Goal: Task Accomplishment & Management: Use online tool/utility

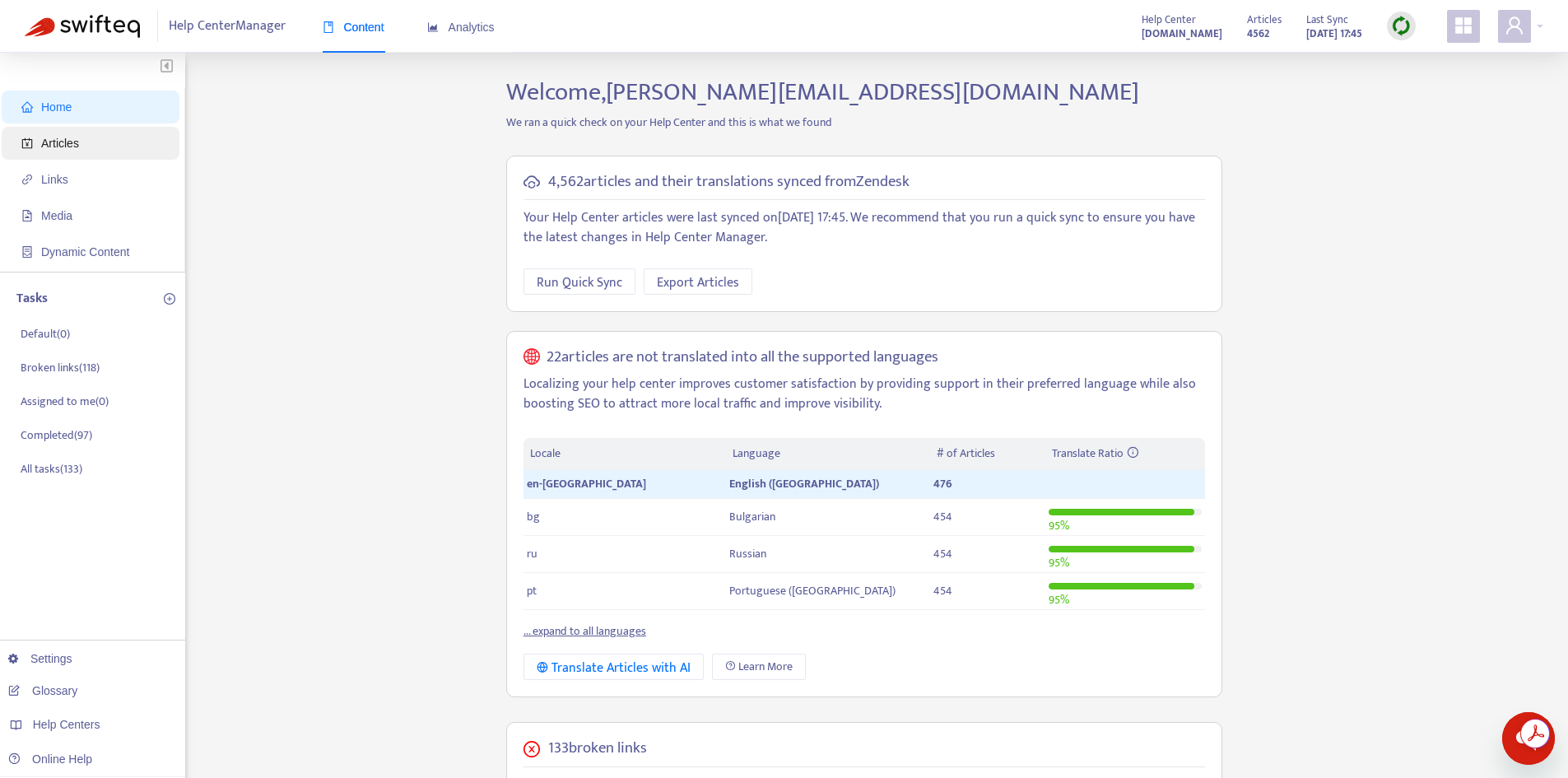
click at [77, 142] on span "Articles" at bounding box center [60, 143] width 38 height 13
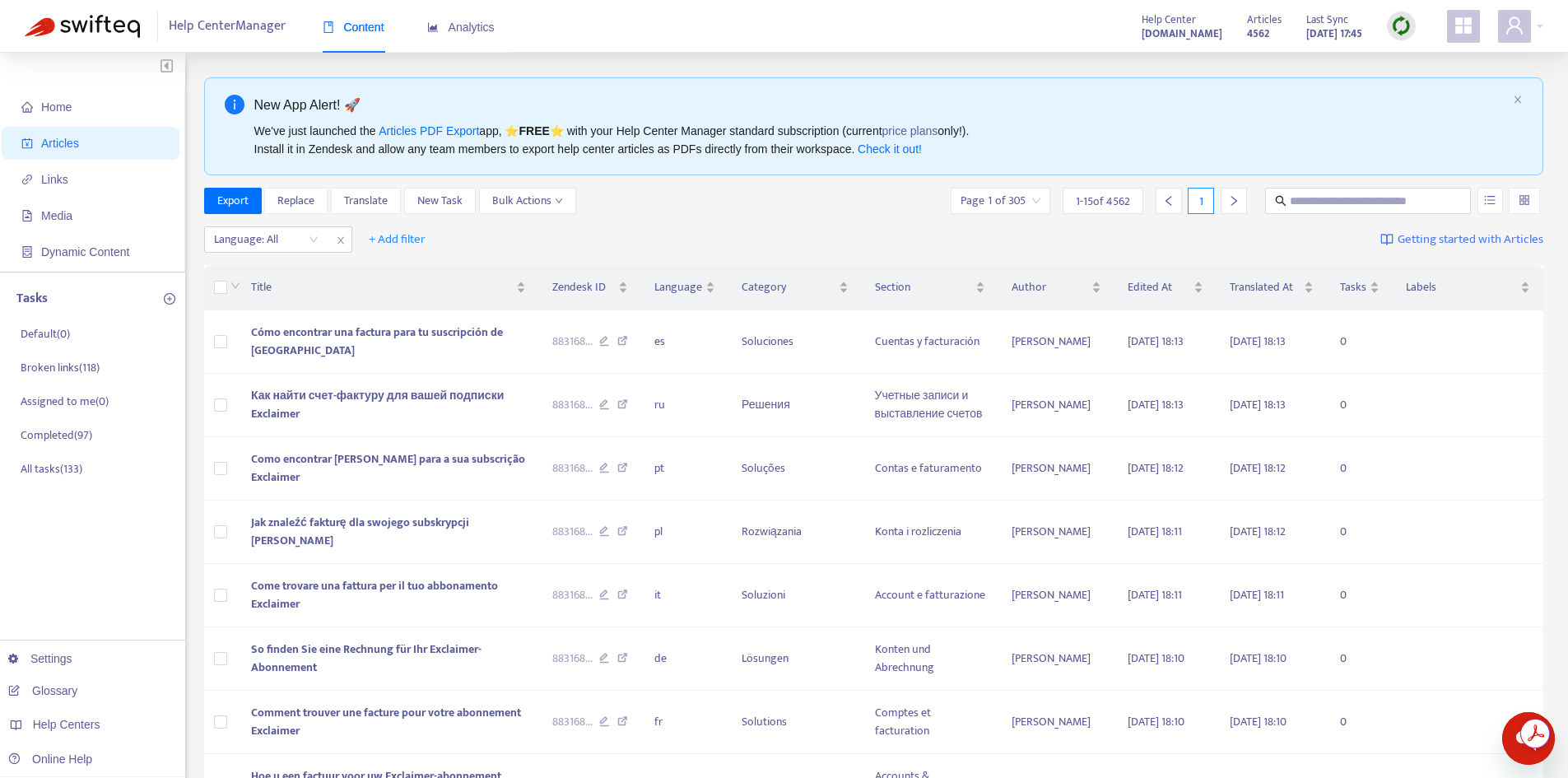
click at [1397, 26] on img at bounding box center [1402, 26] width 21 height 21
click at [1415, 53] on link "Quick Sync" at bounding box center [1435, 60] width 70 height 19
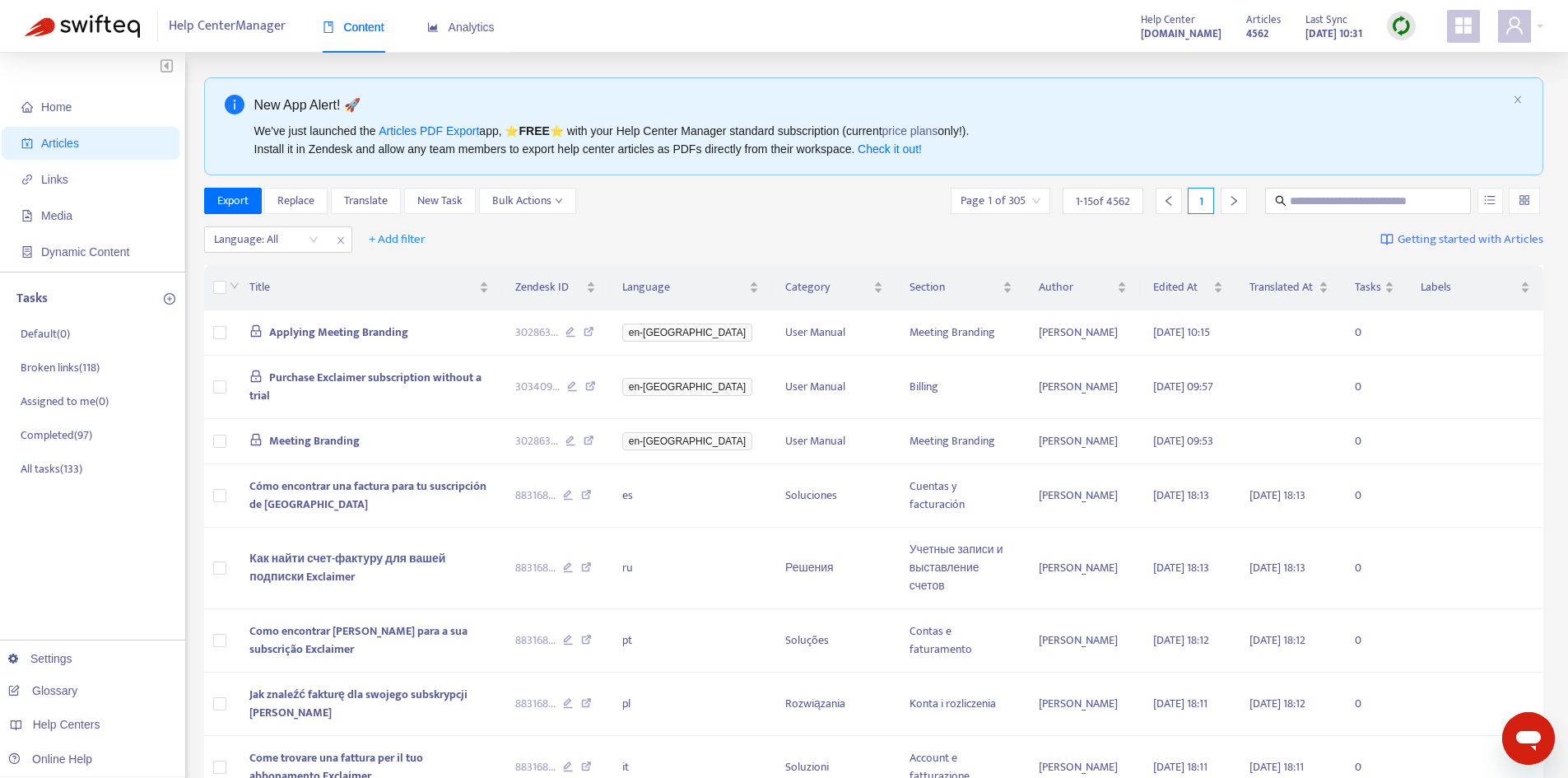
click at [1406, 29] on img at bounding box center [1402, 26] width 21 height 21
click at [1400, 64] on link "Quick Sync" at bounding box center [1435, 60] width 70 height 19
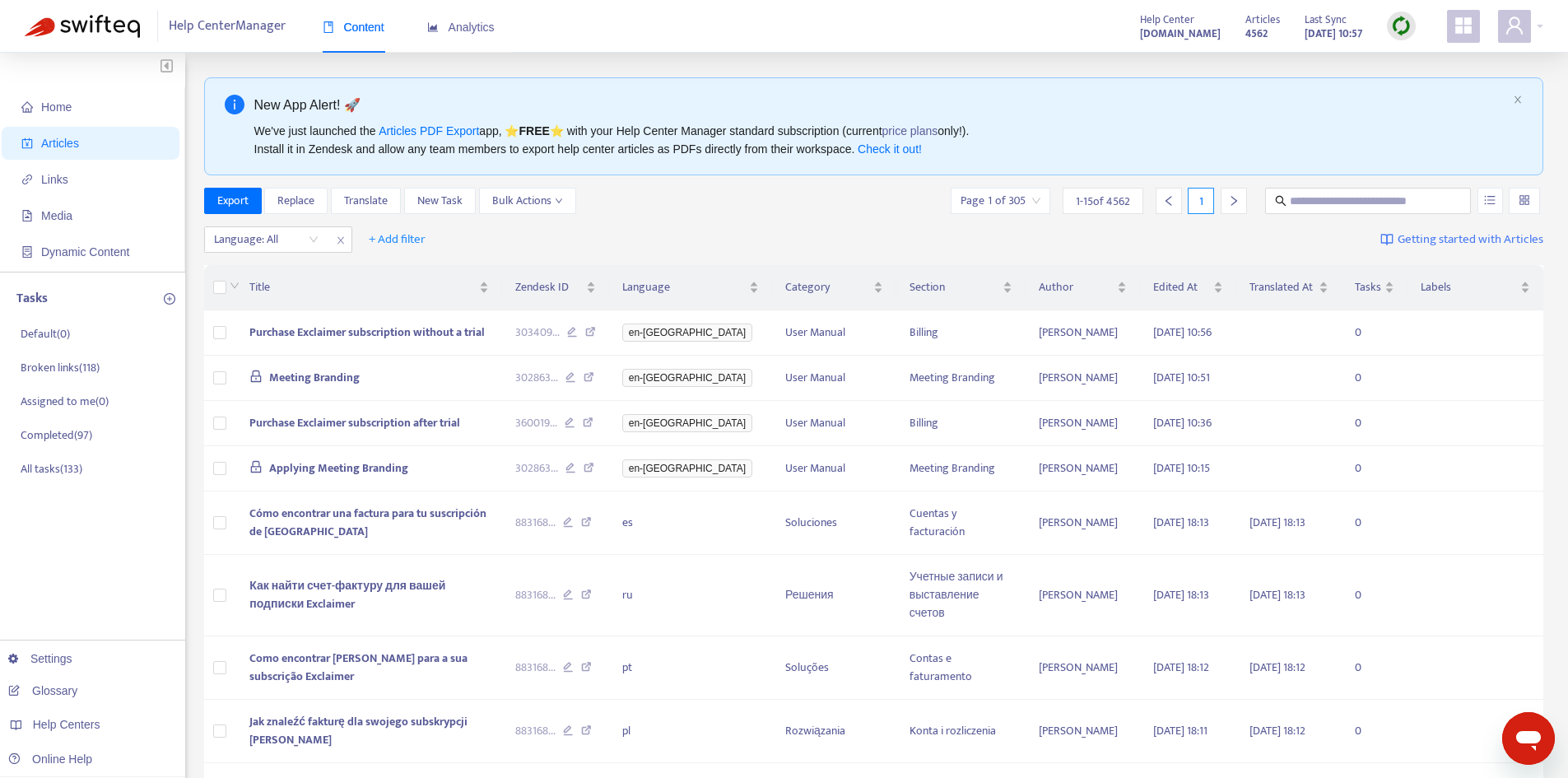
click at [1400, 26] on img at bounding box center [1402, 26] width 21 height 21
click at [1414, 58] on link "Quick Sync" at bounding box center [1435, 60] width 70 height 19
click at [219, 342] on label at bounding box center [219, 332] width 13 height 18
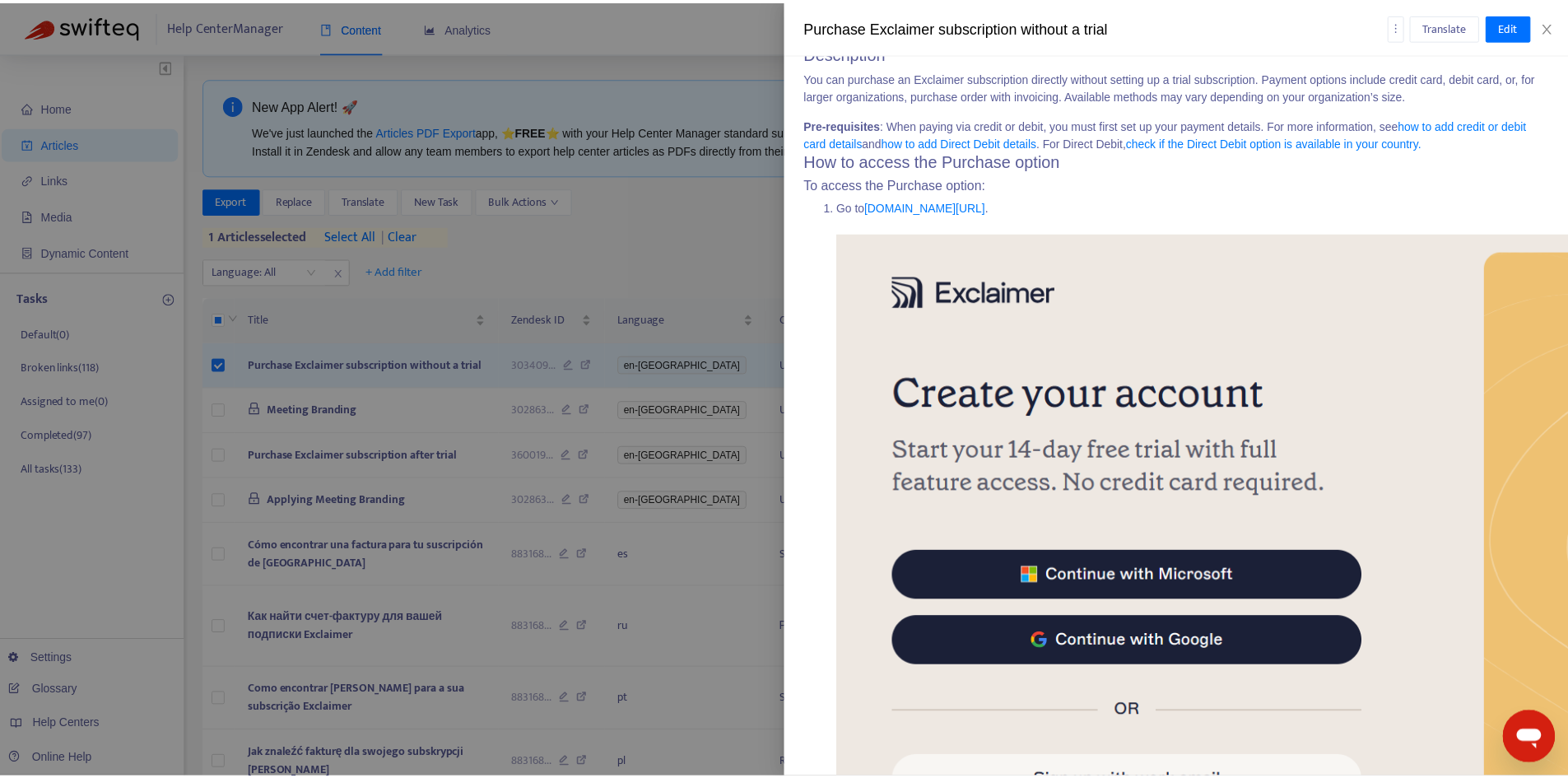
scroll to position [83, 0]
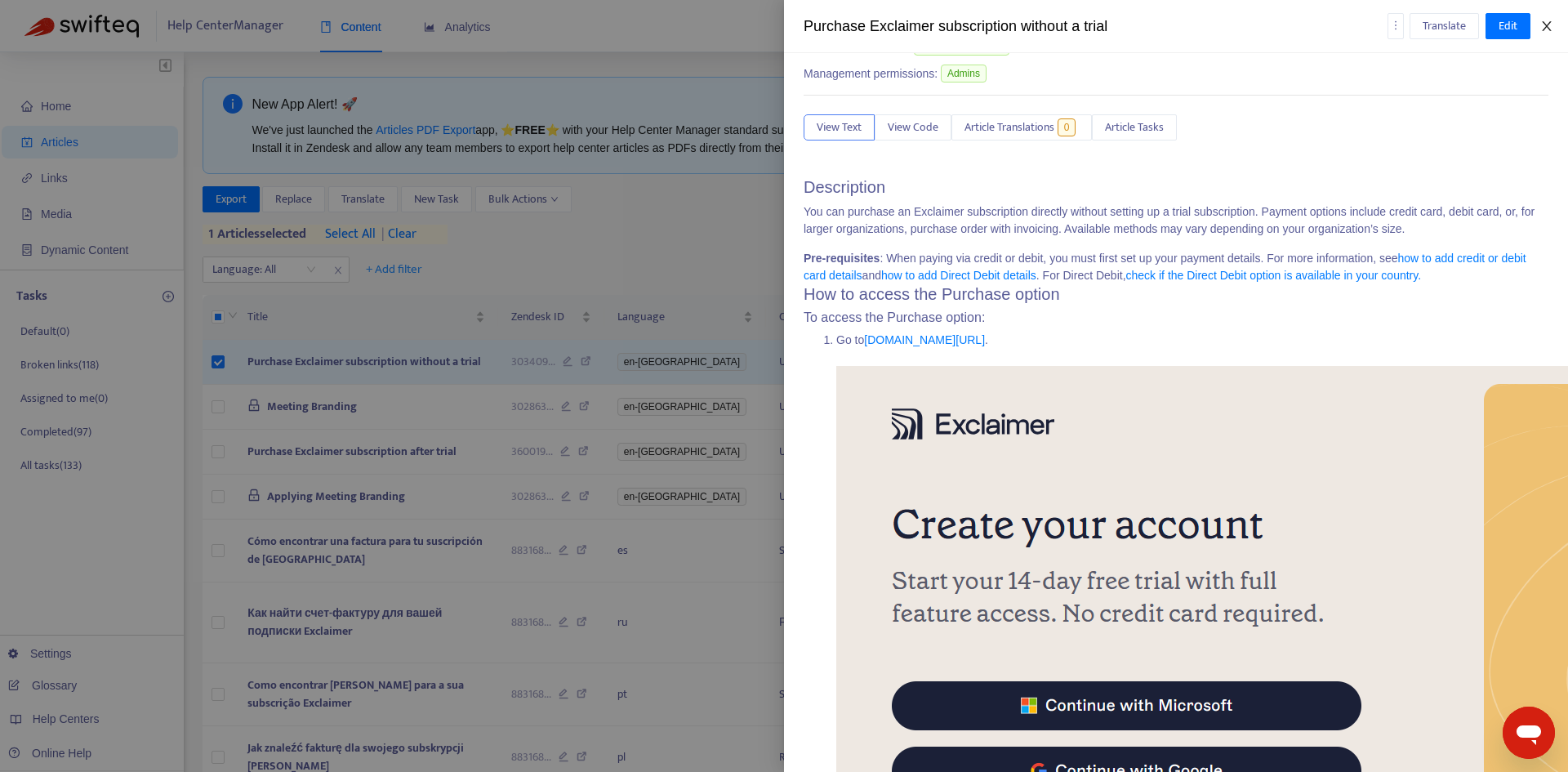
click at [1544, 22] on icon "close" at bounding box center [1546, 26] width 13 height 13
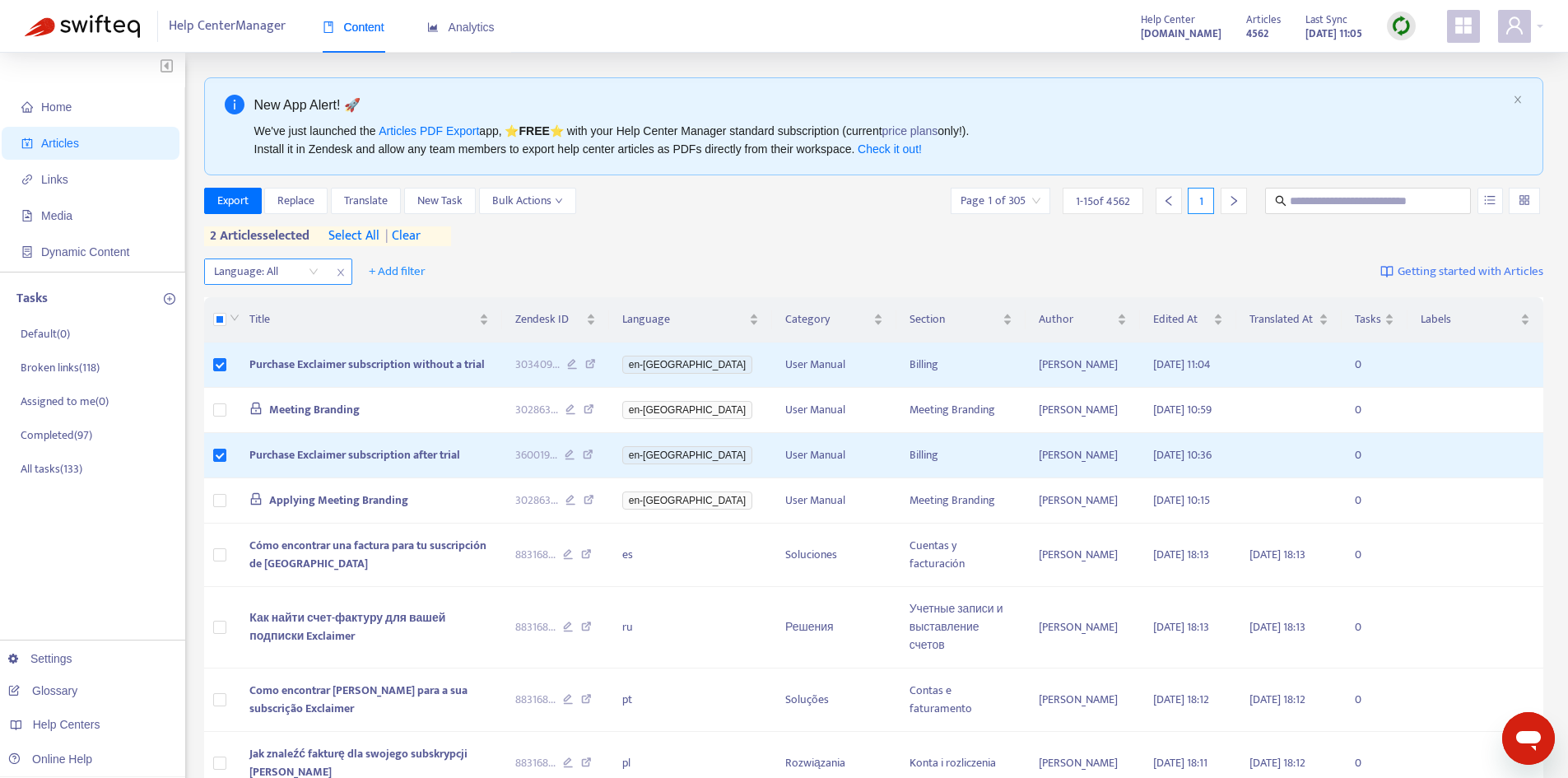
click at [314, 276] on div "Language: All" at bounding box center [266, 272] width 123 height 24
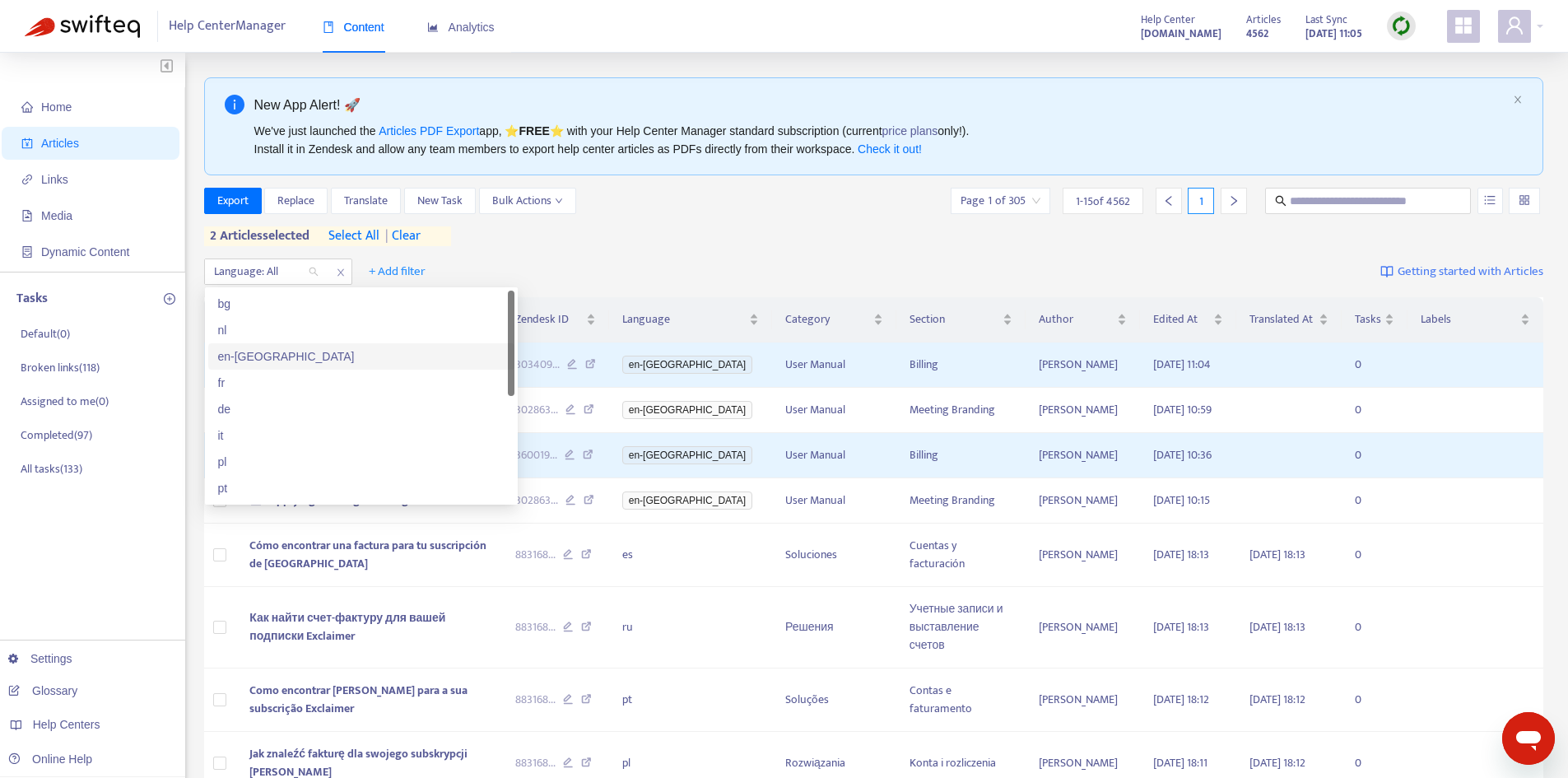
click at [260, 355] on div "en-[GEOGRAPHIC_DATA]" at bounding box center [361, 356] width 286 height 18
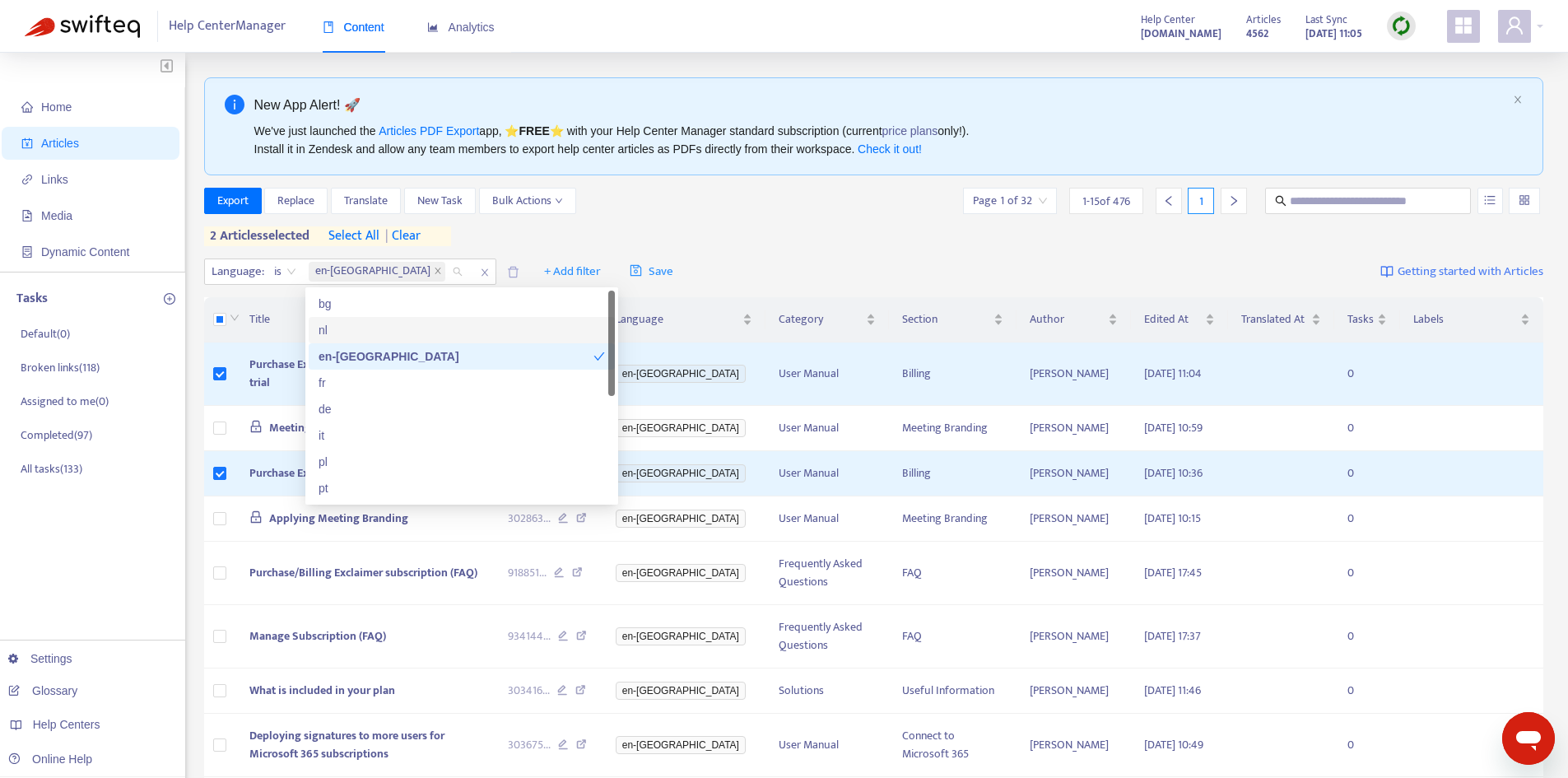
click at [694, 248] on div "Export Replace Translate New Task Bulk Actions Page 1 of 32 1 - 15 of 476 1 2 a…" at bounding box center [874, 220] width 1340 height 65
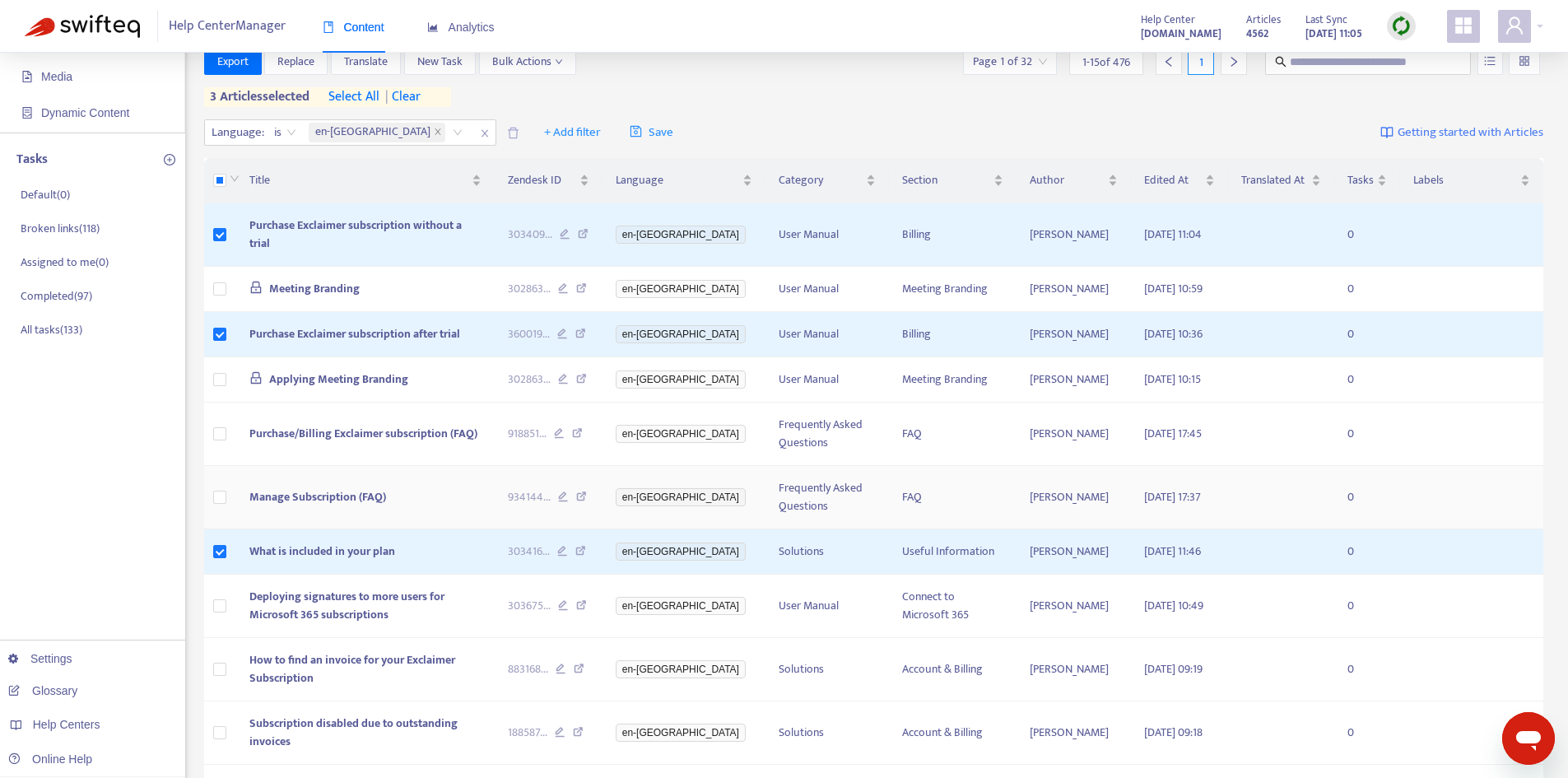
scroll to position [164, 0]
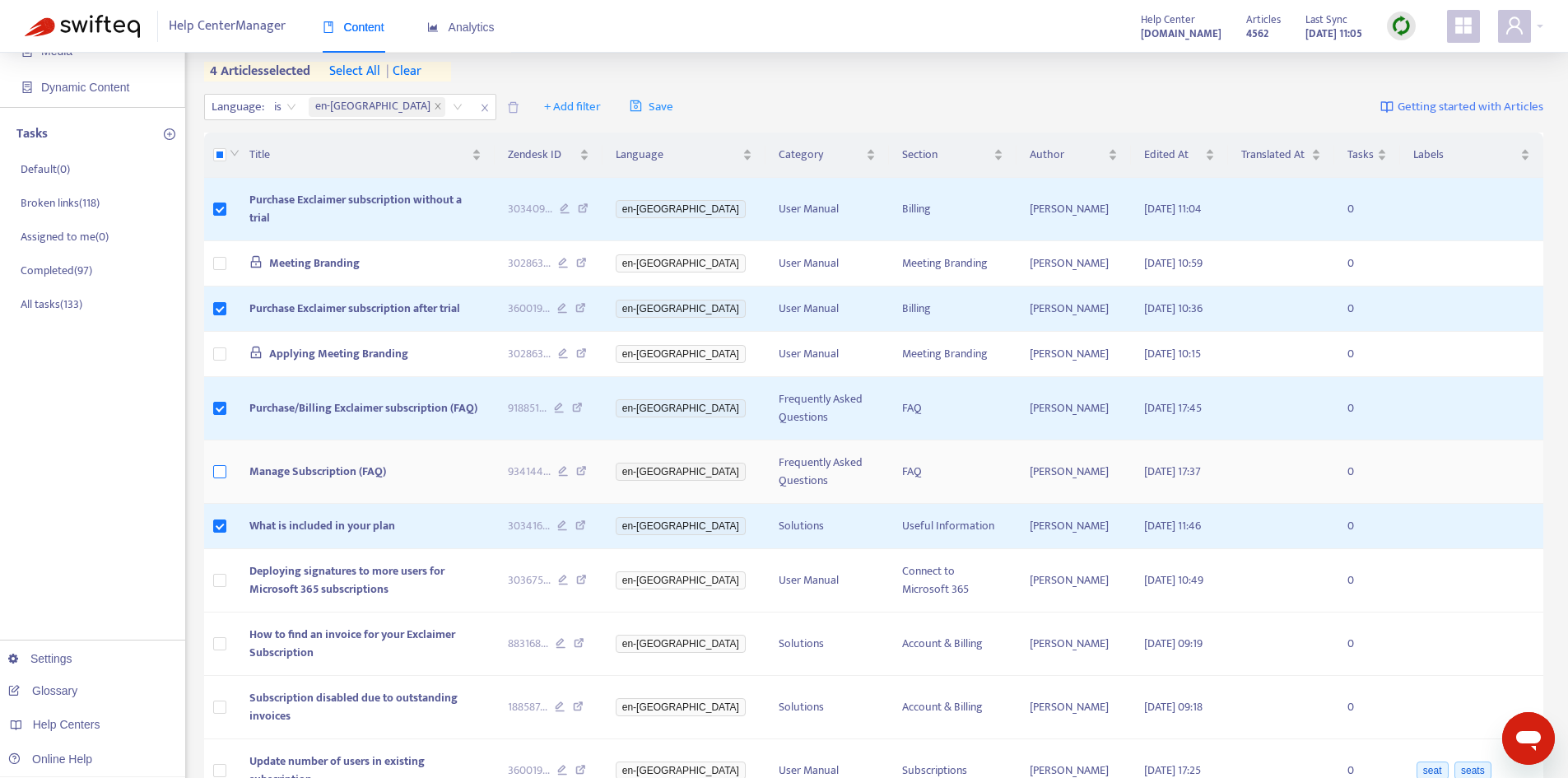
click at [221, 480] on label at bounding box center [219, 472] width 13 height 18
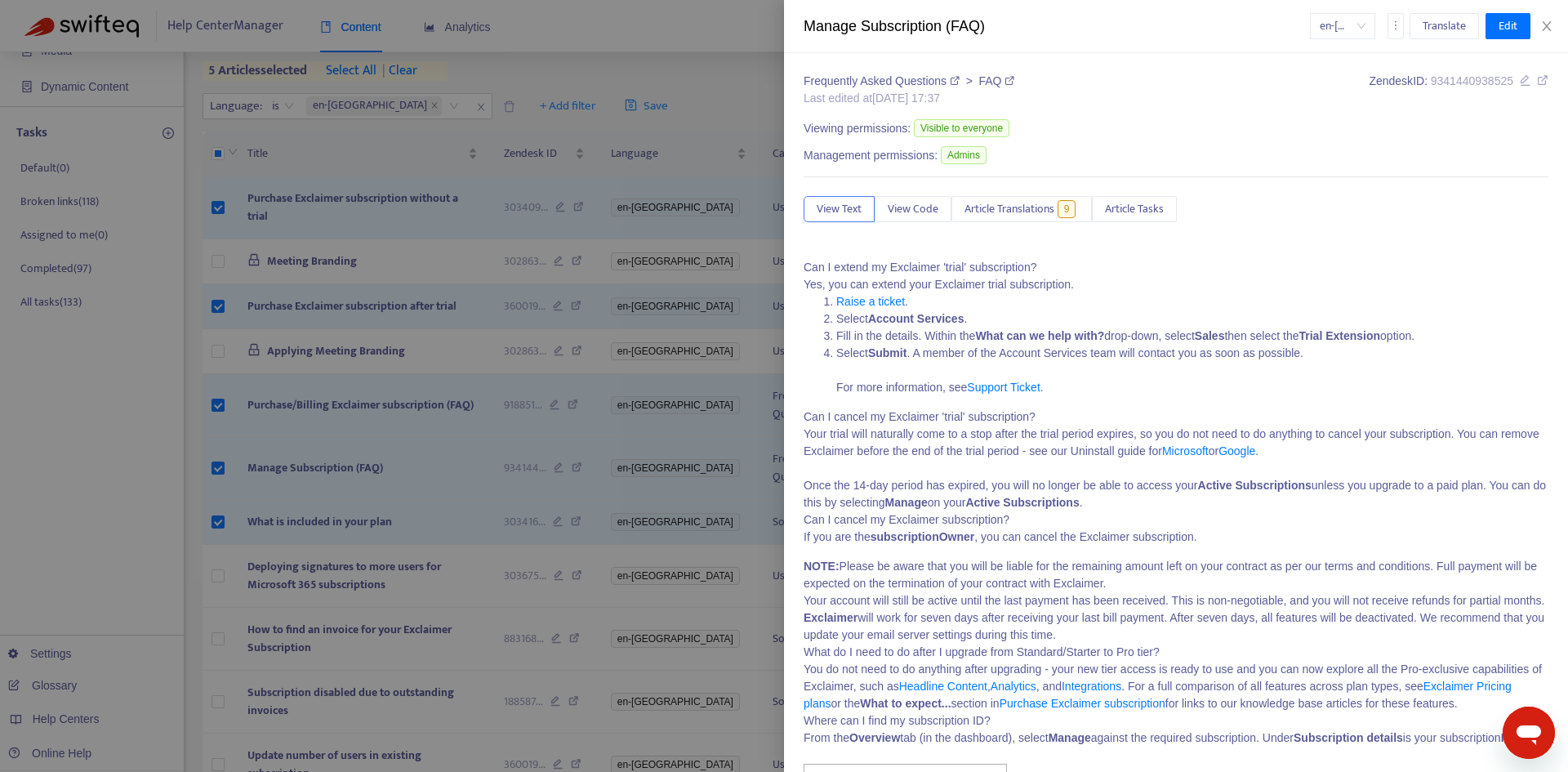
click at [1545, 18] on div "en-gb Translate Edit" at bounding box center [1429, 26] width 239 height 26
click at [1552, 17] on div "Manage Subscription (FAQ) en-gb Translate Edit" at bounding box center [1176, 26] width 784 height 53
click at [1547, 32] on icon "close" at bounding box center [1546, 26] width 13 height 13
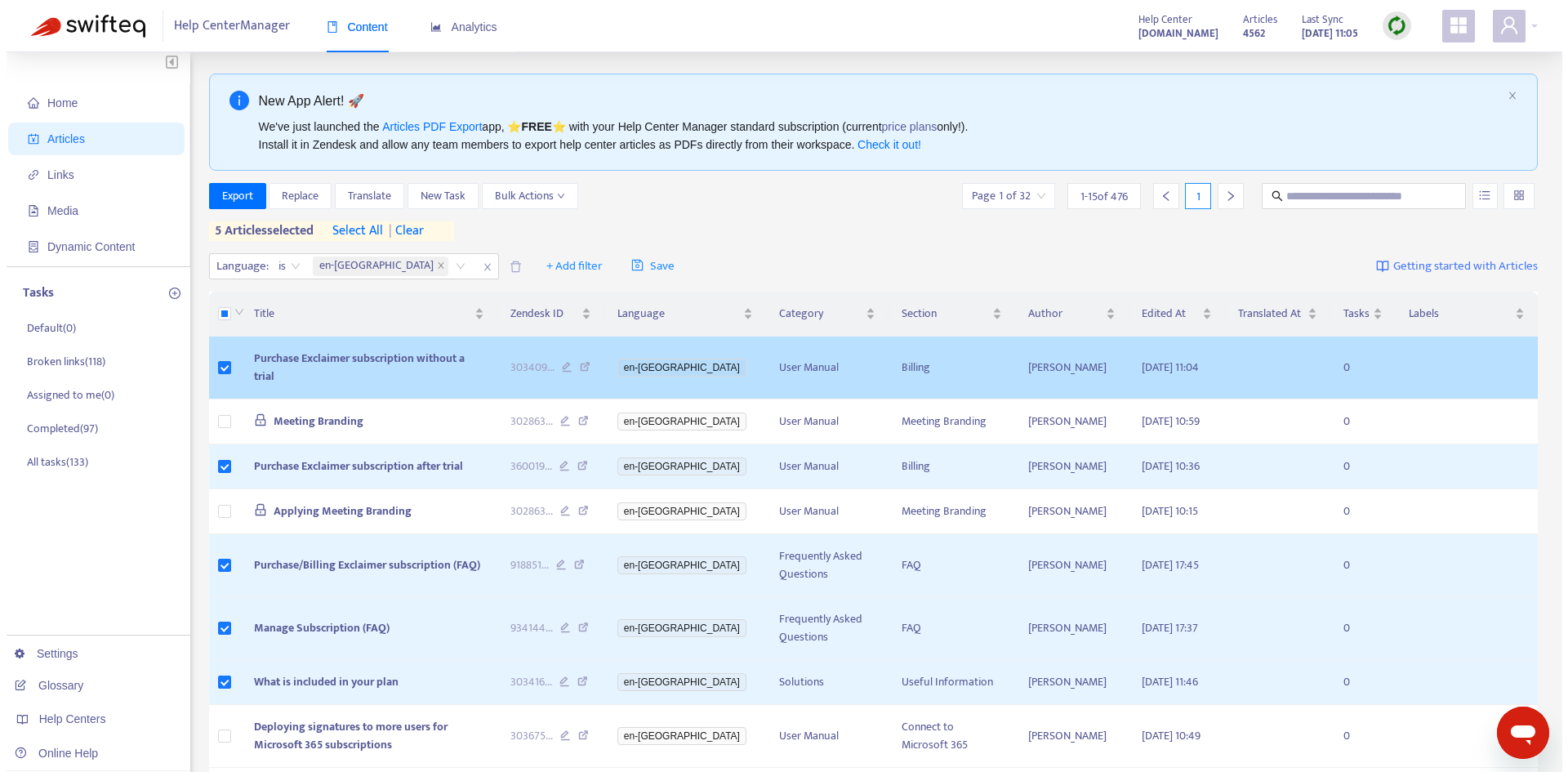
scroll to position [0, 0]
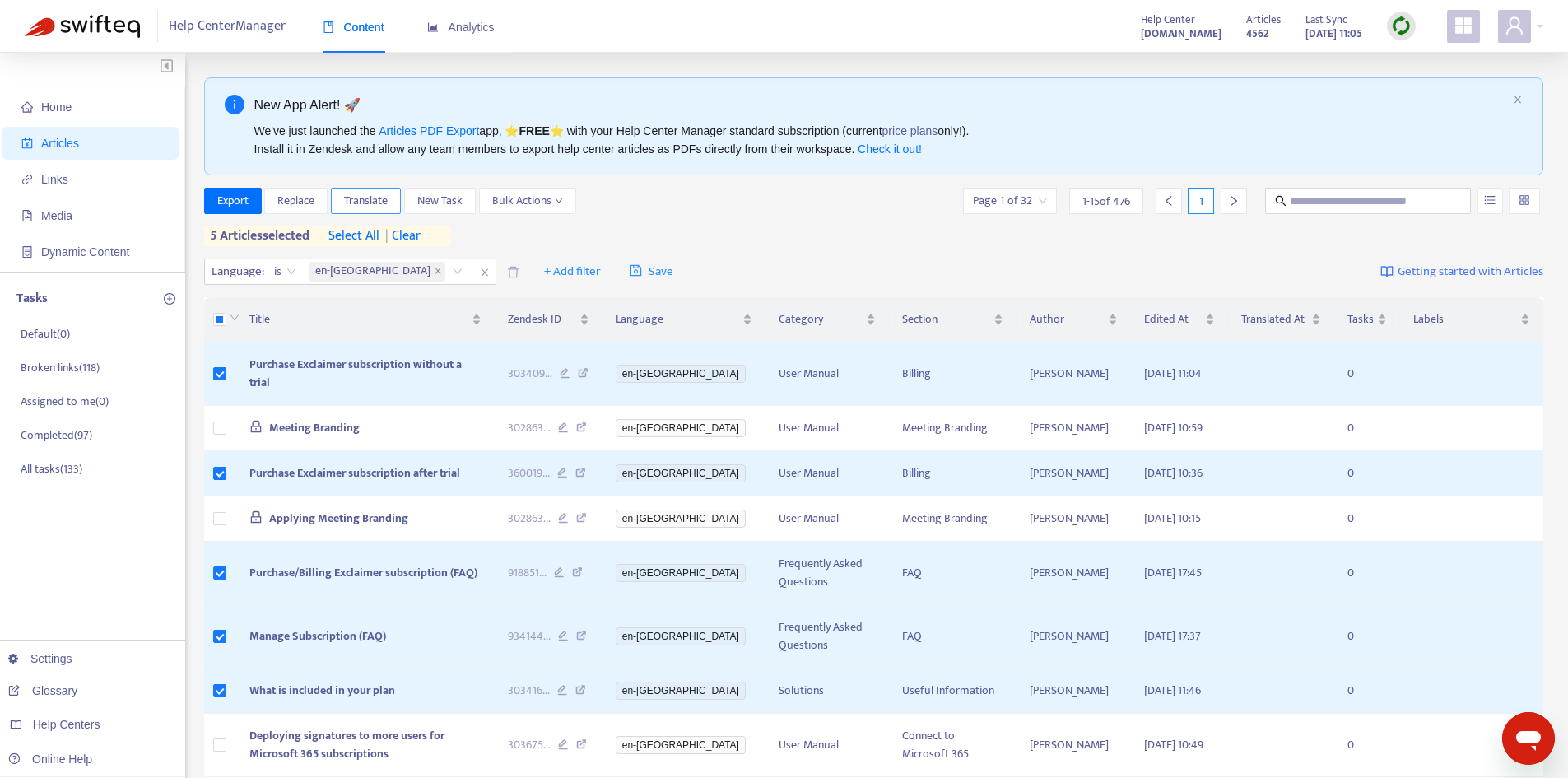
click at [363, 205] on span "Translate" at bounding box center [365, 200] width 44 height 18
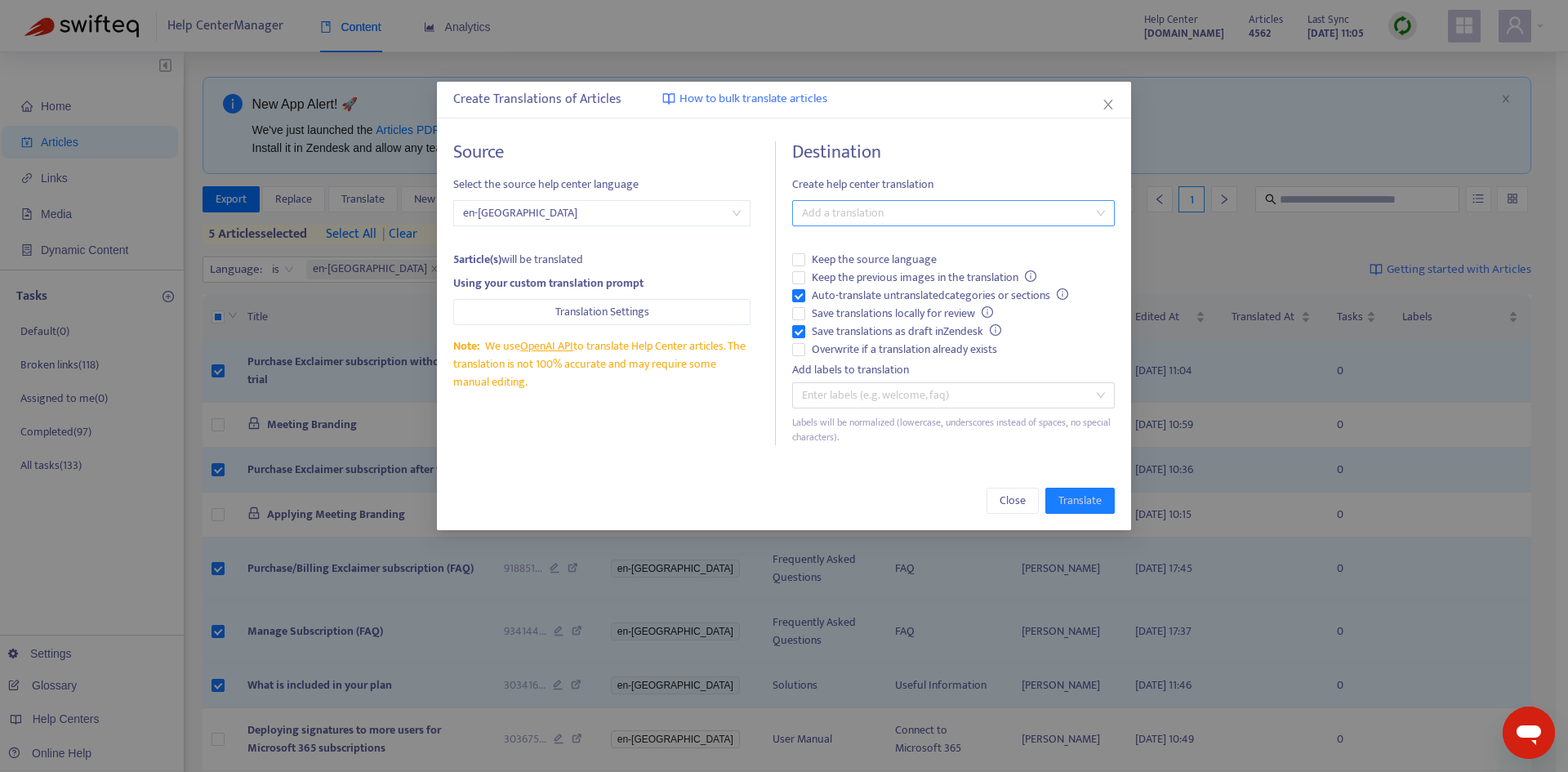
click at [920, 214] on div at bounding box center [945, 213] width 298 height 20
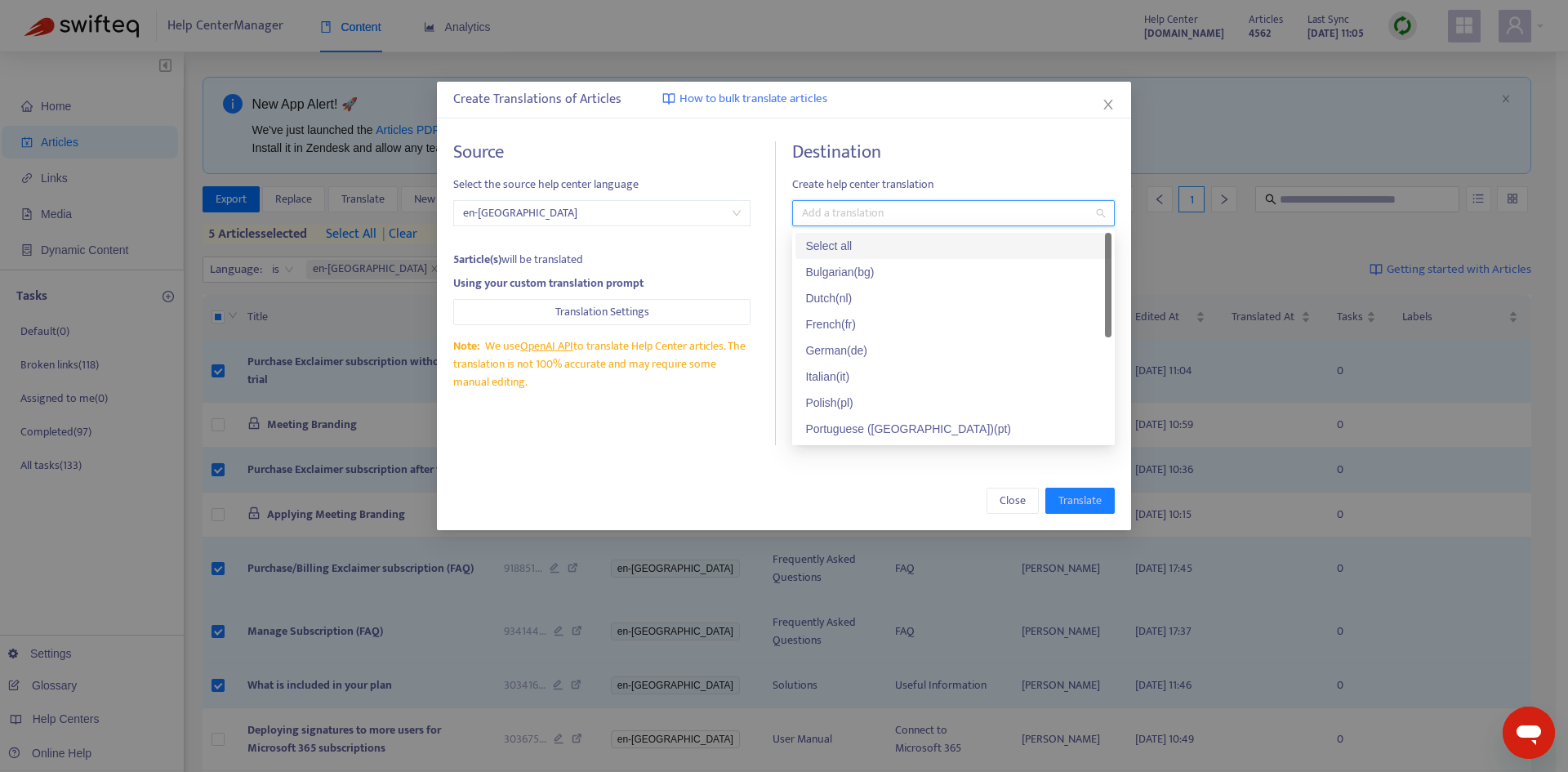
click at [823, 244] on div "Select all" at bounding box center [953, 245] width 296 height 18
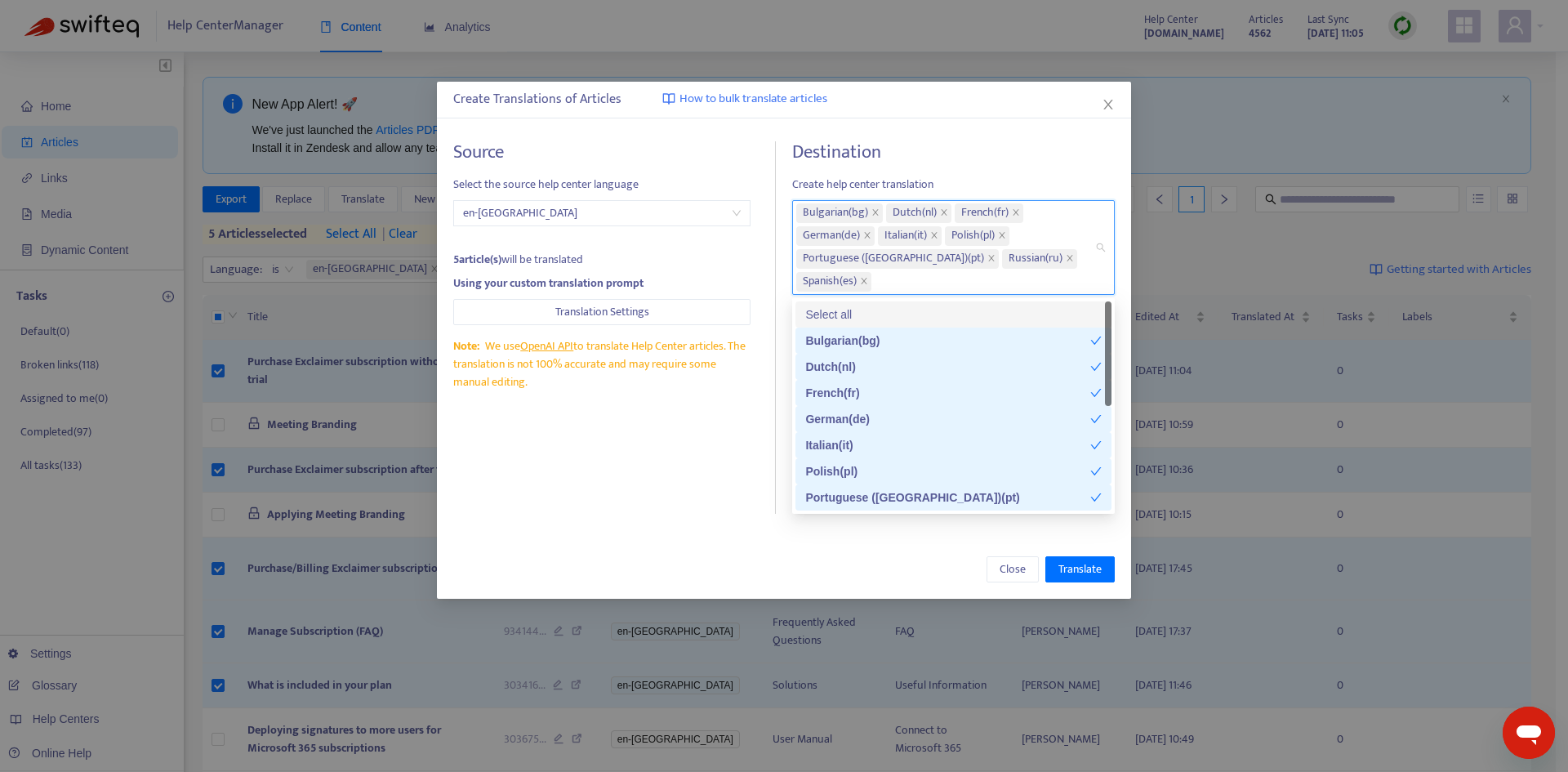
click at [1065, 105] on div "Create Translations of Articles How to bulk translate articles" at bounding box center [784, 99] width 662 height 20
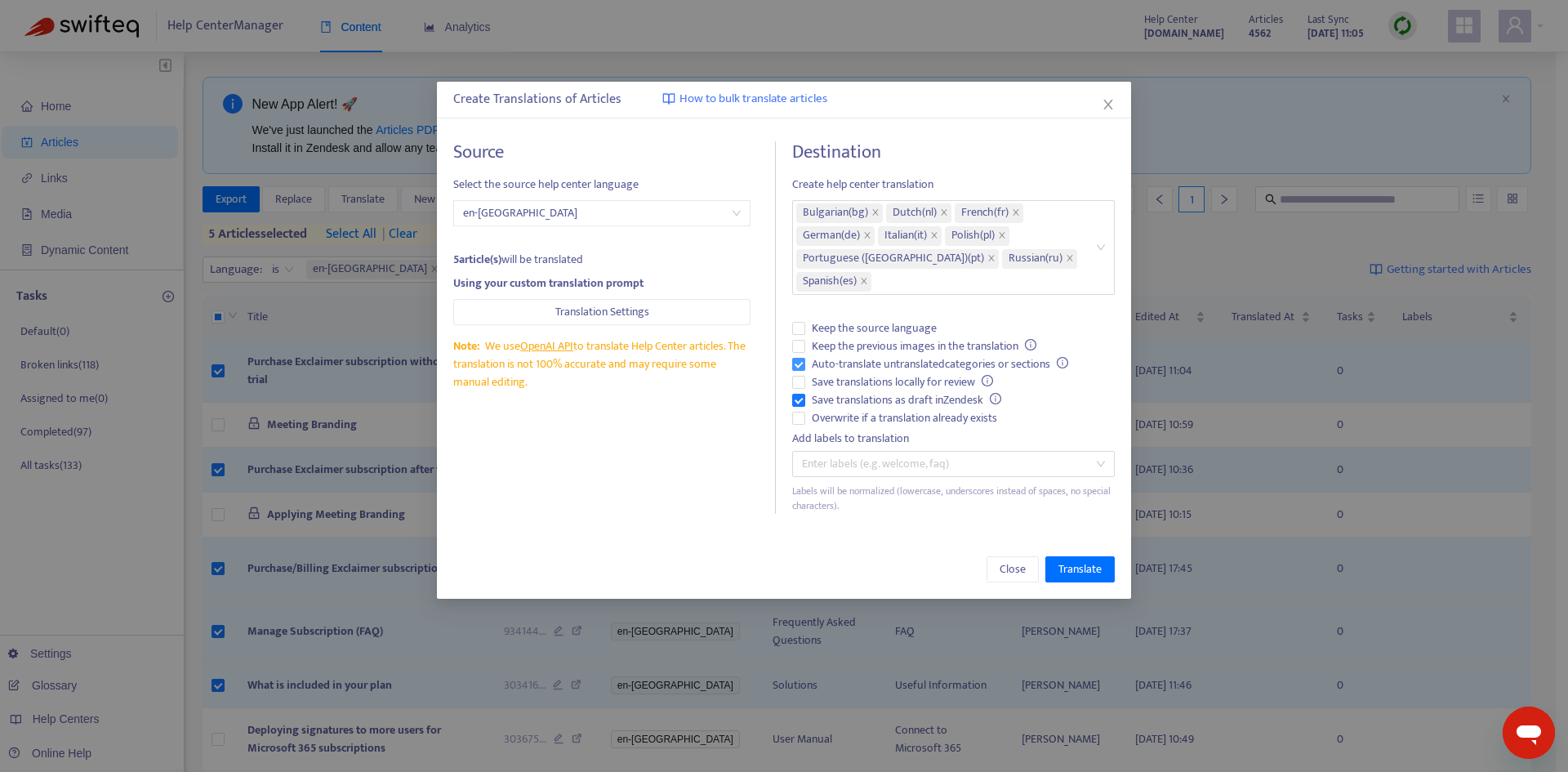
click at [857, 368] on span "Auto-translate untranslated categories or sections" at bounding box center [940, 364] width 269 height 18
click at [852, 395] on span "Save translations as draft in Zendesk" at bounding box center [907, 400] width 203 height 18
click at [855, 416] on span "Overwrite if a translation already exists" at bounding box center [905, 418] width 199 height 18
click at [1084, 574] on span "Translate" at bounding box center [1080, 569] width 43 height 18
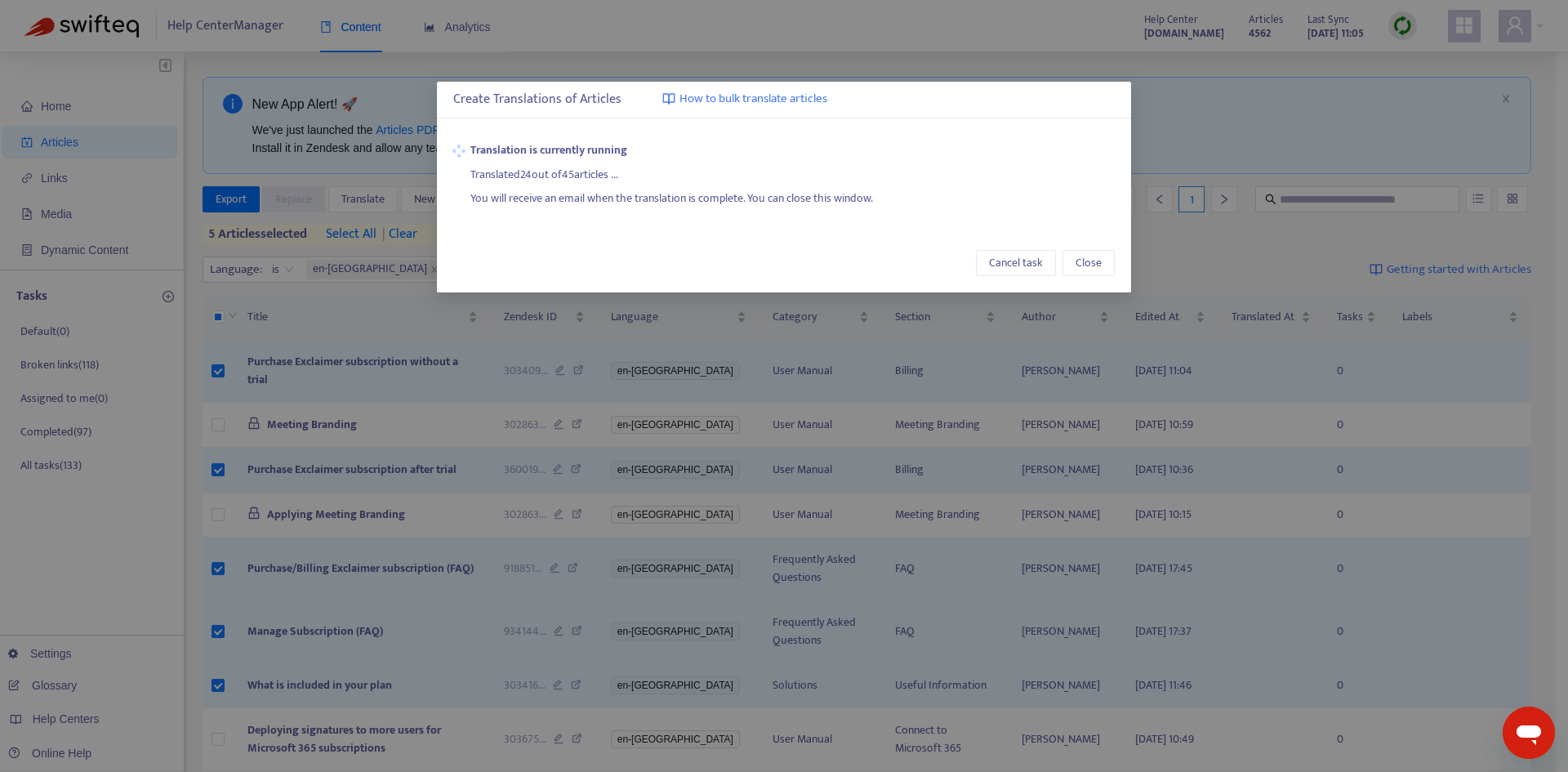
click at [1020, 155] on strong "Translation is currently running" at bounding box center [793, 150] width 644 height 18
